Goal: Check status: Check status

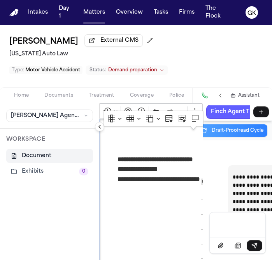
scroll to position [280602, 0]
